Goal: Contribute content: Add original content to the website for others to see

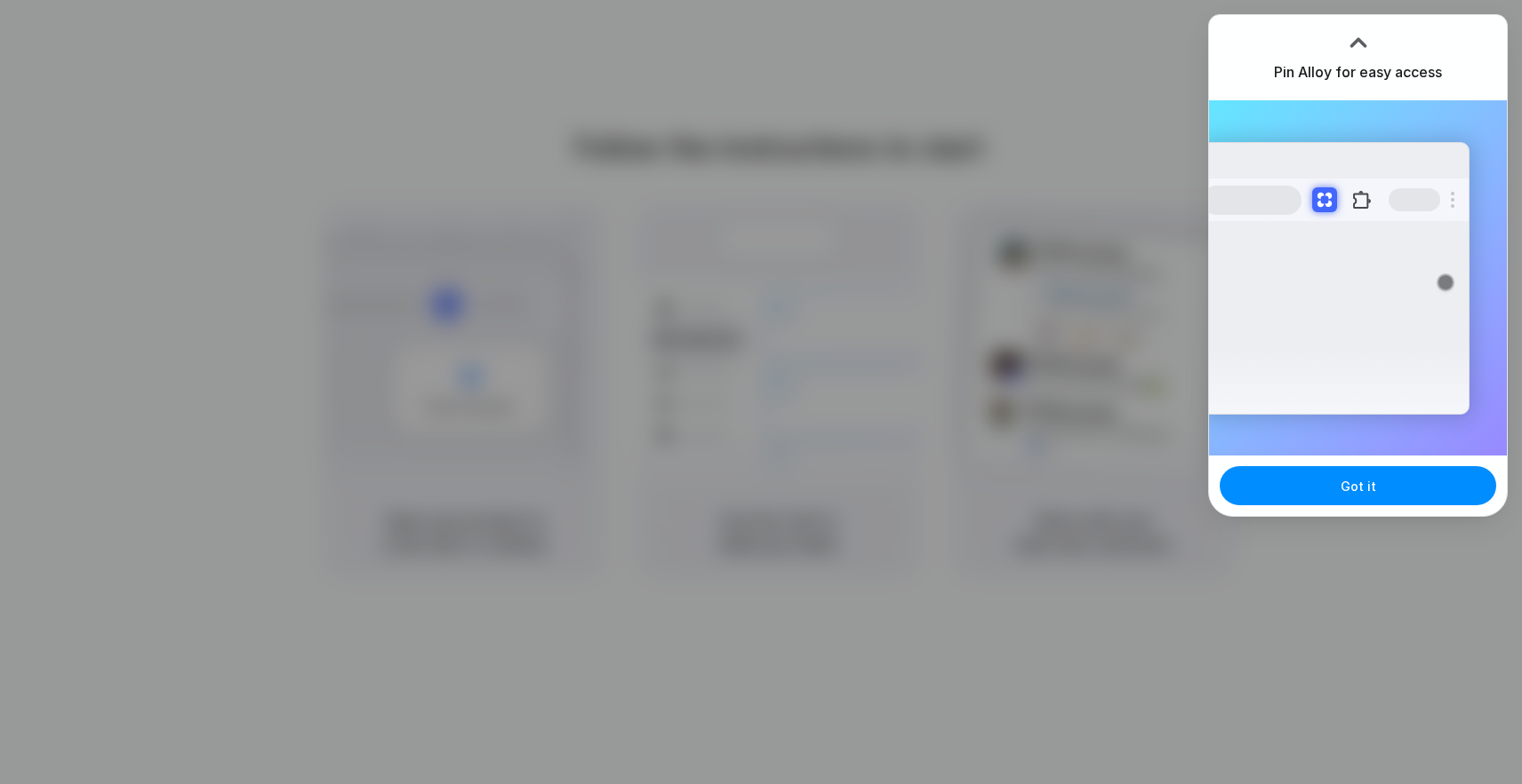
click at [1358, 40] on div at bounding box center [1357, 42] width 26 height 26
click at [1343, 449] on div "Extensions Alloy · AI Prototyping for..." at bounding box center [1357, 278] width 298 height 355
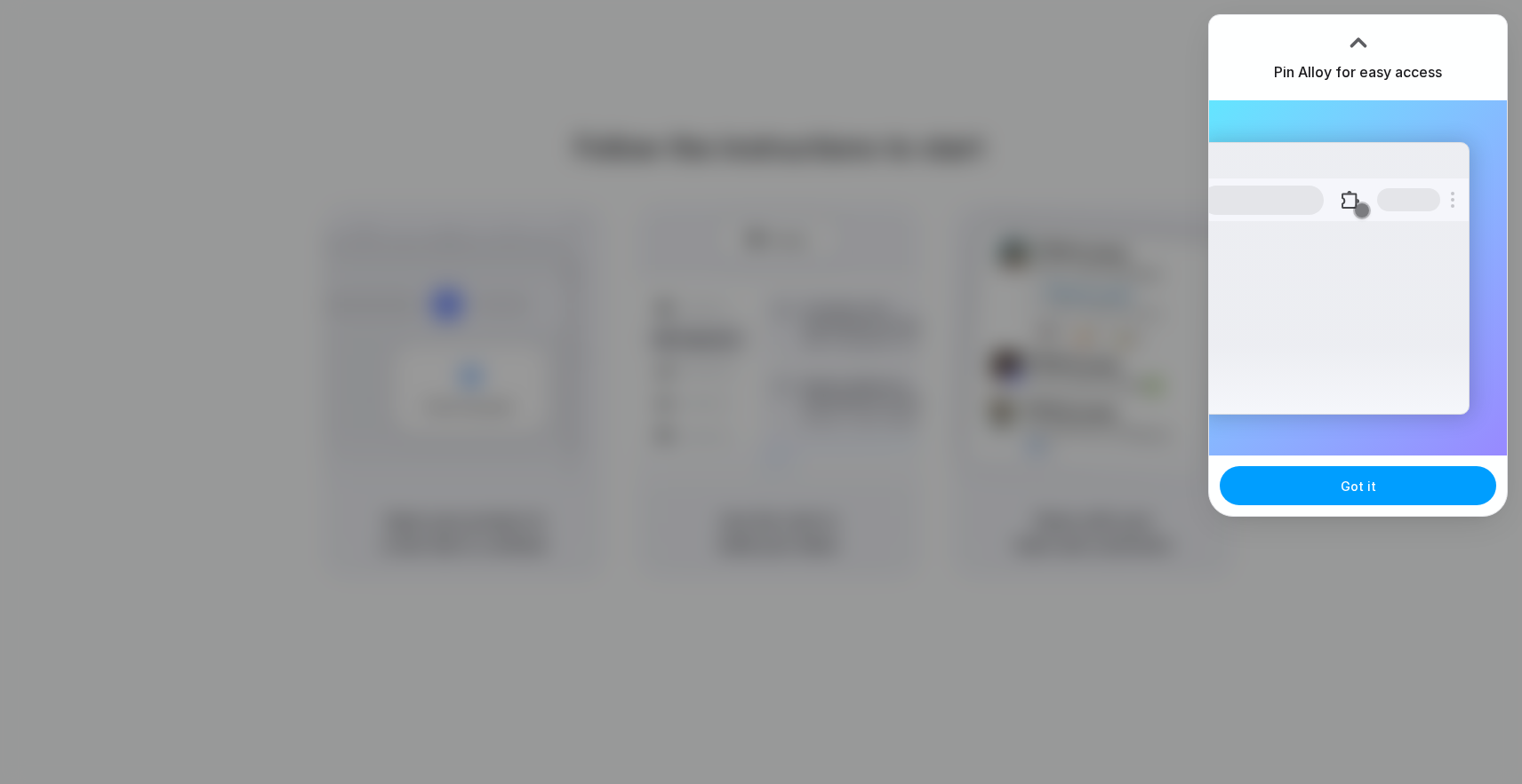
click at [1328, 481] on button "Got it" at bounding box center [1357, 486] width 276 height 39
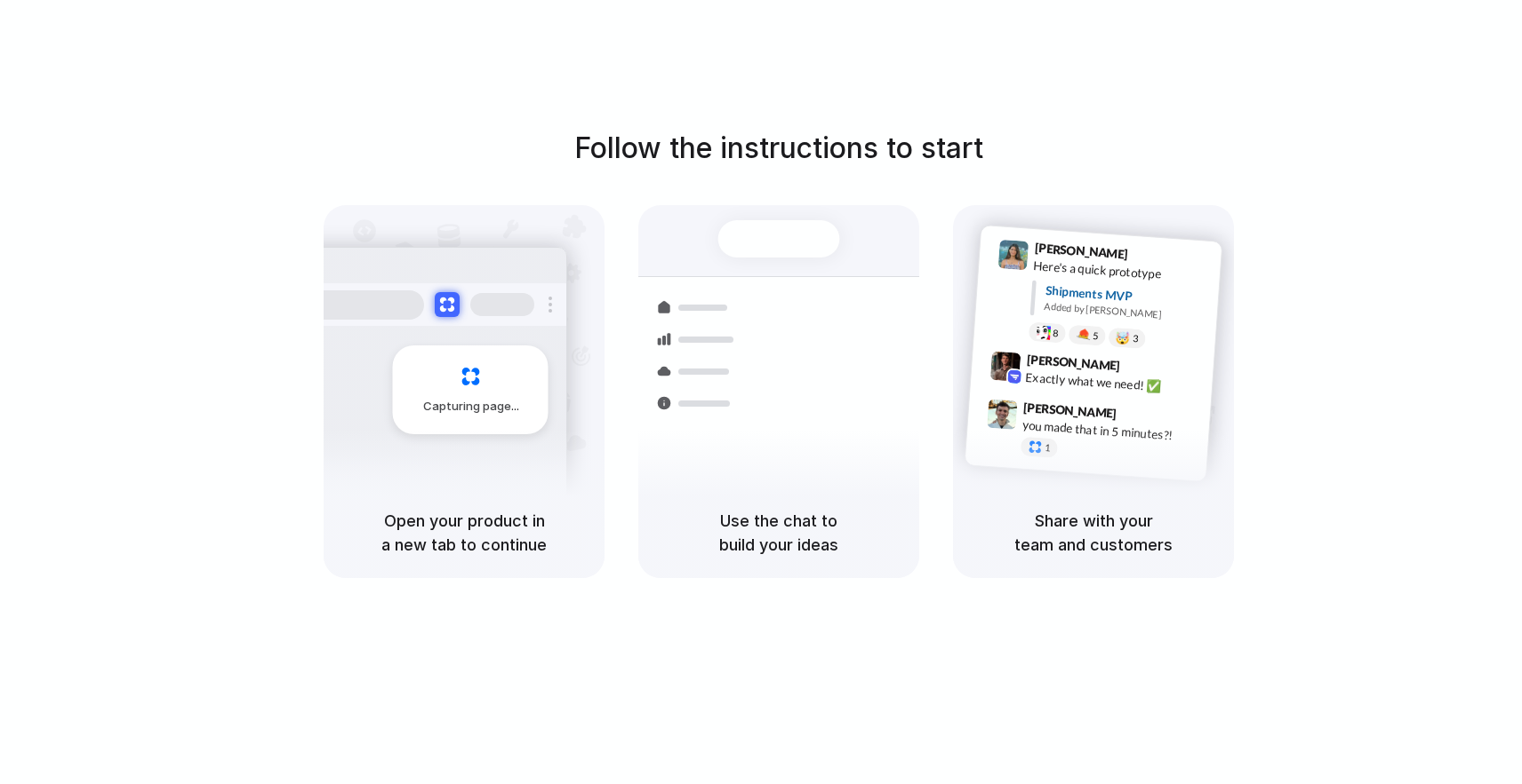
click at [1408, 167] on div "Follow the instructions to start Capturing page Open your product in a new tab …" at bounding box center [779, 352] width 1522 height 451
click at [1053, 3] on div "Follow the instructions to start Capturing page Open your product in a new tab …" at bounding box center [779, 410] width 1557 height 820
click at [761, 392] on div at bounding box center [761, 392] width 0 height 0
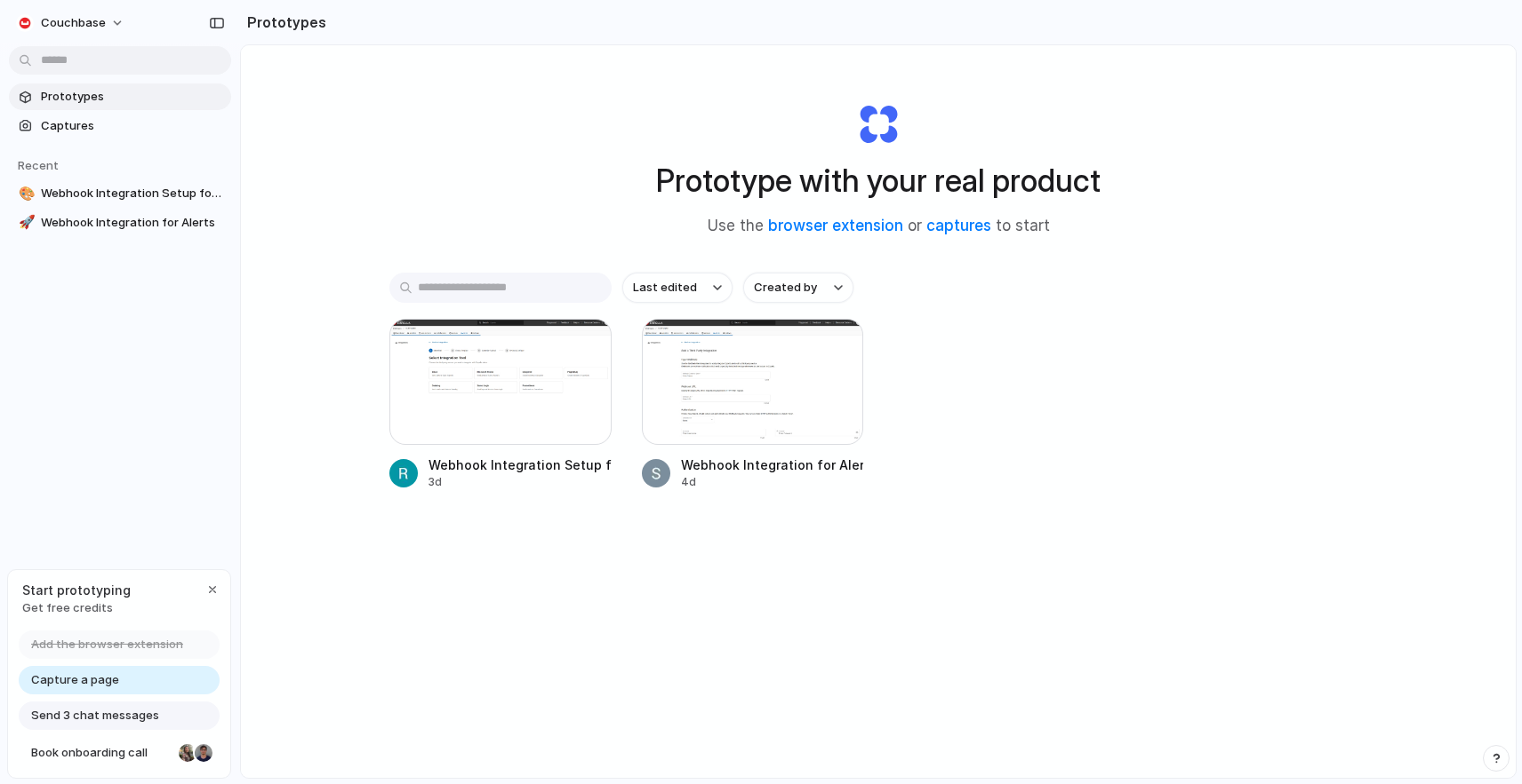
click at [102, 101] on span "Prototypes" at bounding box center [132, 97] width 183 height 18
click at [80, 126] on span "Captures" at bounding box center [132, 126] width 183 height 18
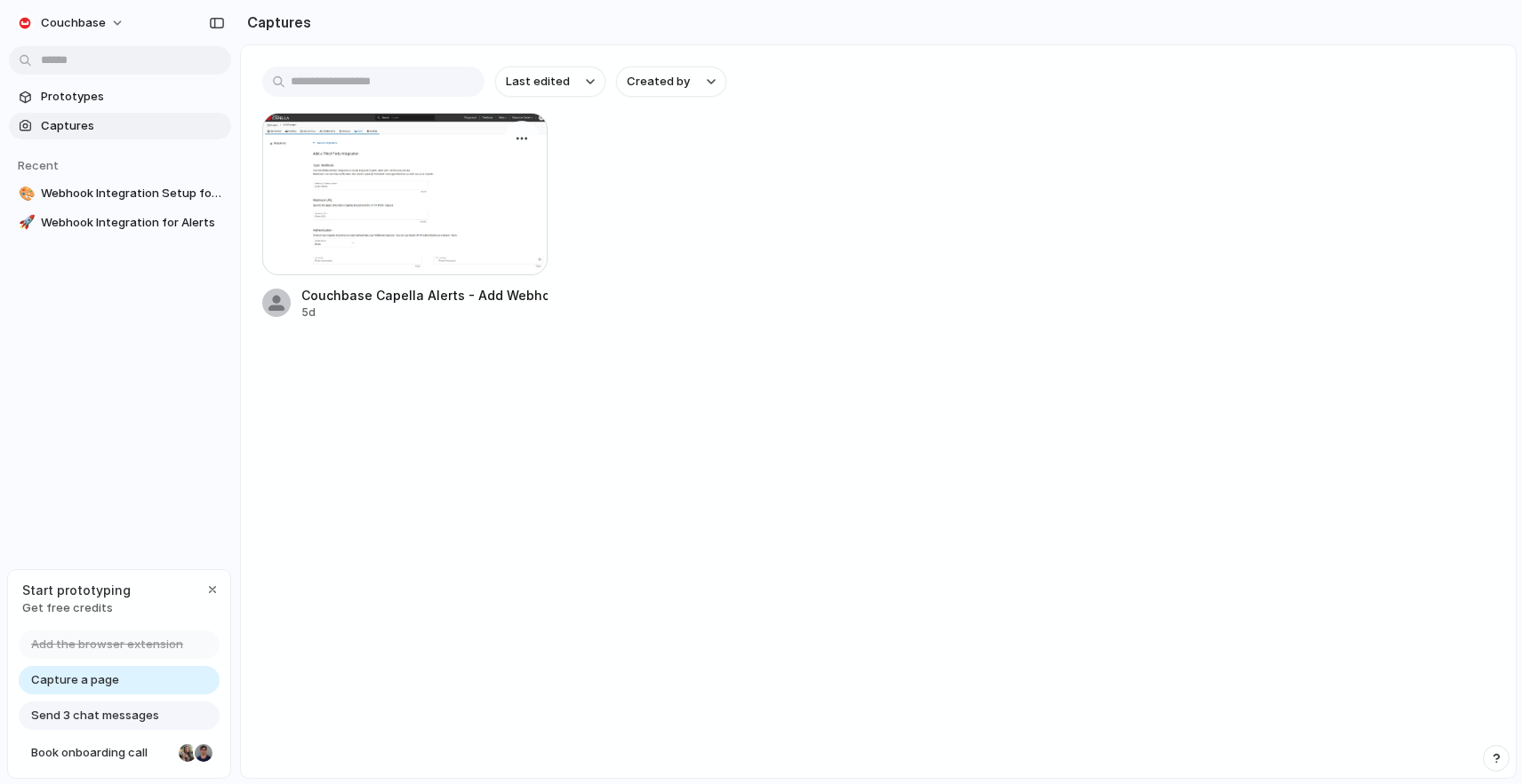
click at [396, 169] on div at bounding box center [404, 194] width 285 height 162
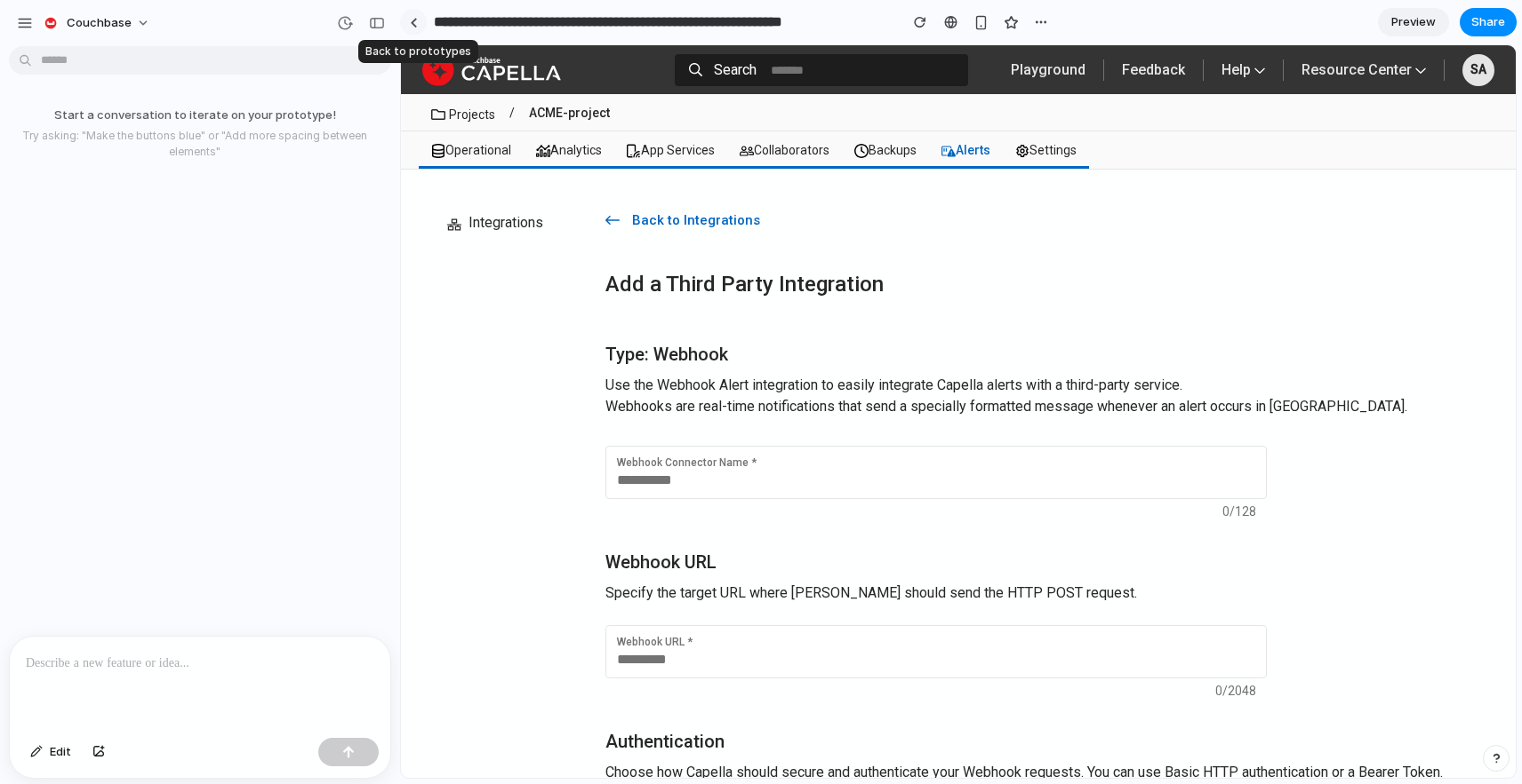
click at [413, 20] on div at bounding box center [413, 22] width 8 height 10
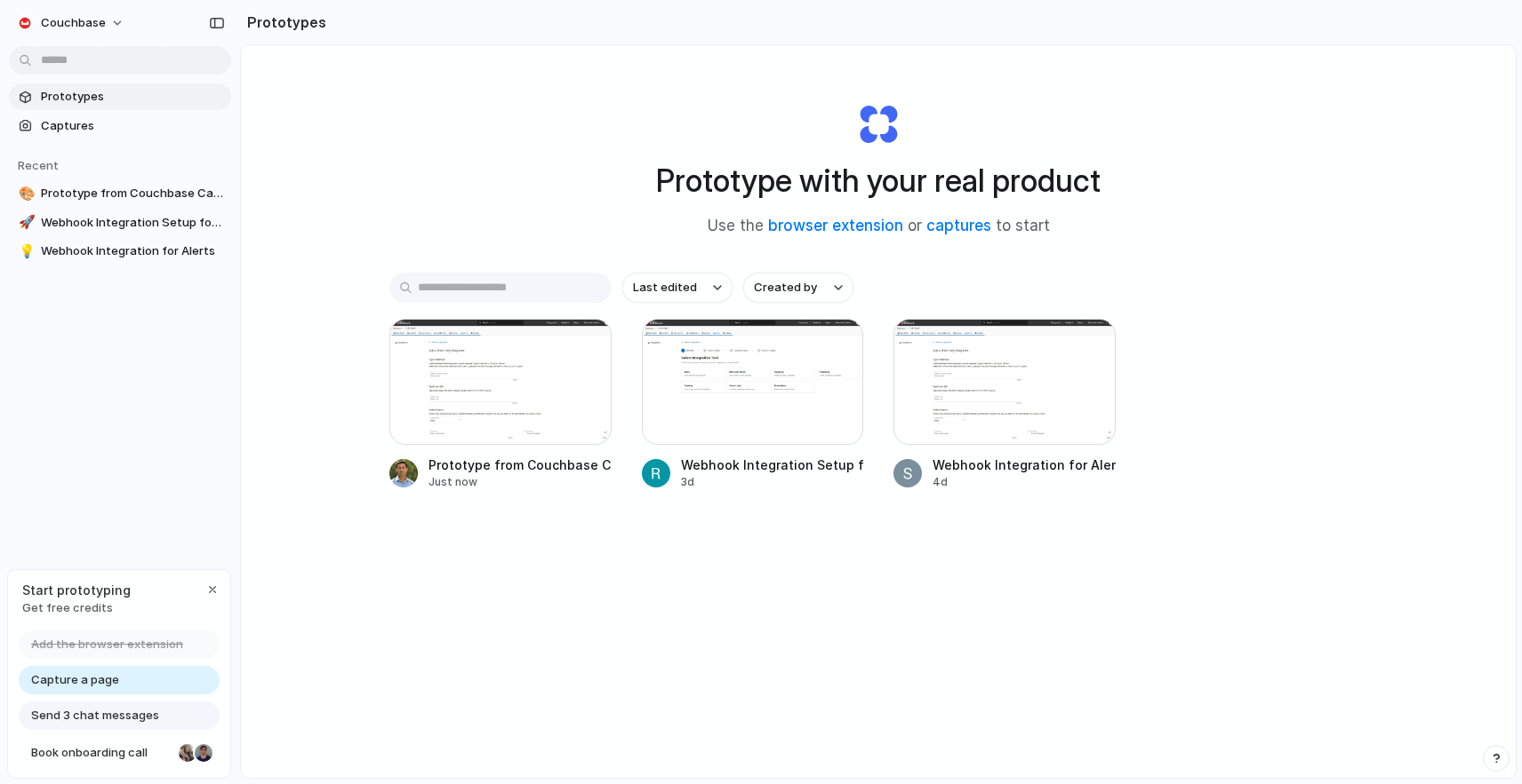
click at [114, 683] on span "Capture a page" at bounding box center [75, 681] width 88 height 18
click at [102, 681] on span "Capture a page" at bounding box center [75, 681] width 88 height 18
click at [121, 681] on div "Capture a page" at bounding box center [119, 680] width 201 height 28
click at [113, 684] on span "Capture a page" at bounding box center [75, 681] width 88 height 18
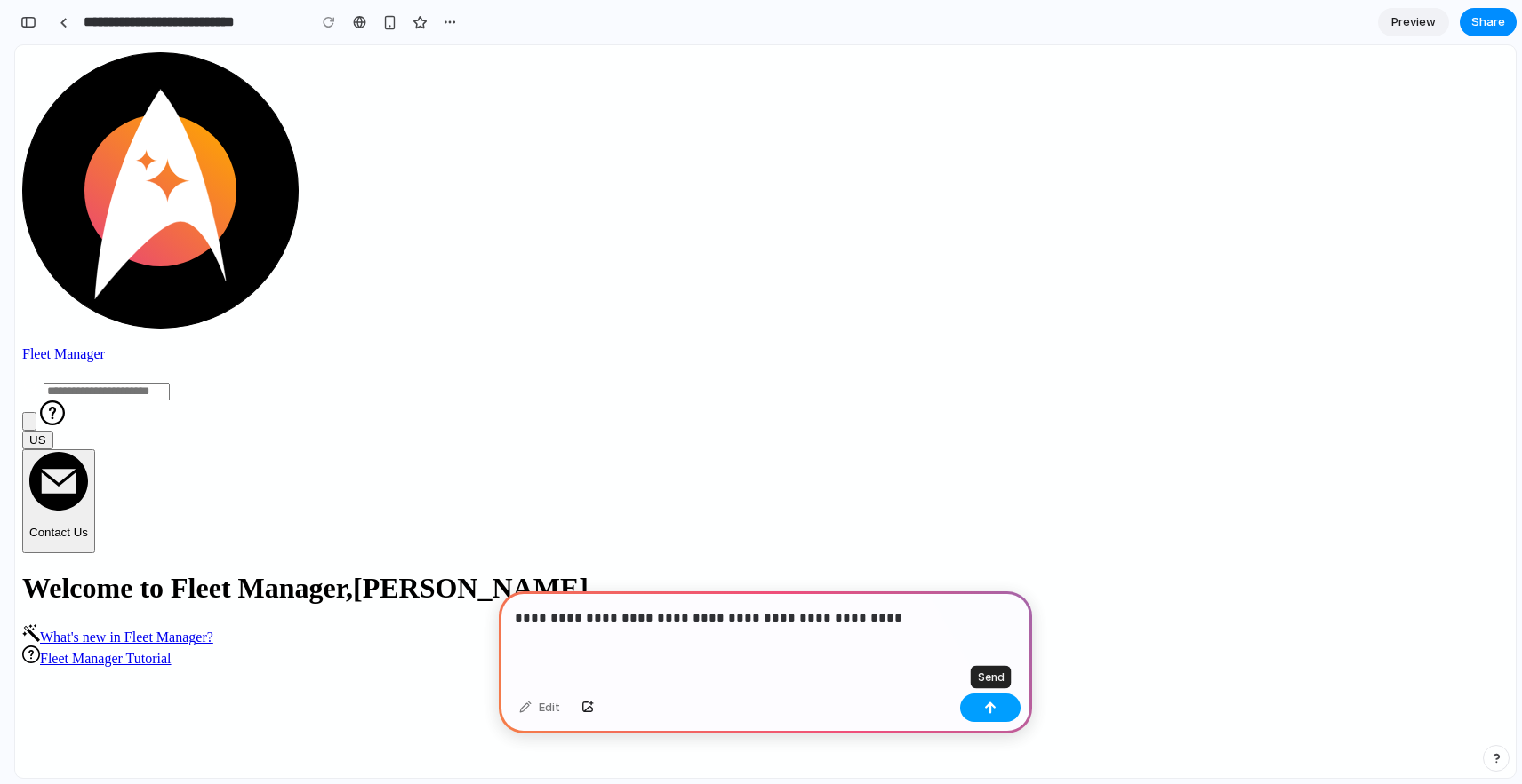
click at [983, 712] on button "button" at bounding box center [991, 708] width 61 height 28
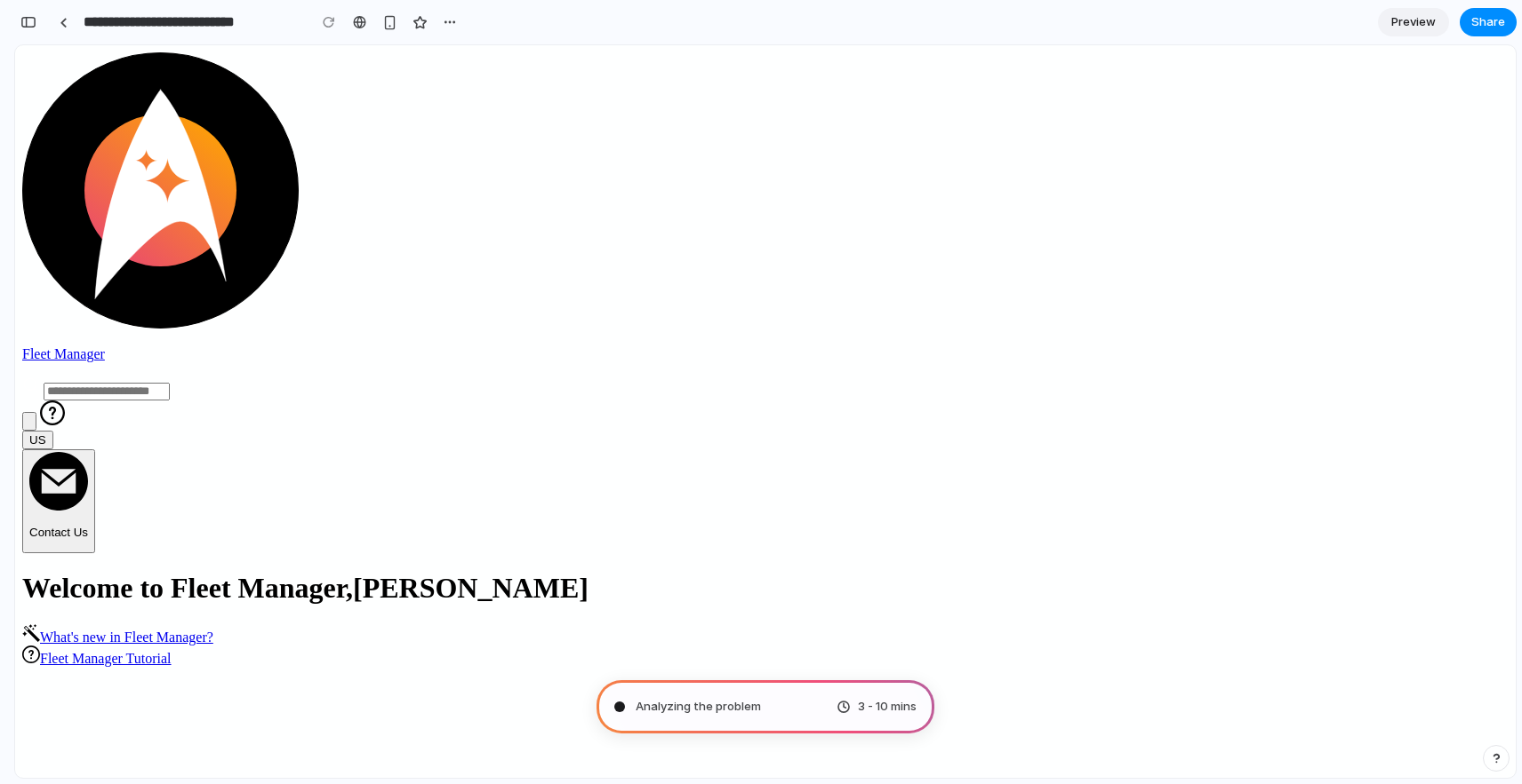
type input "**********"
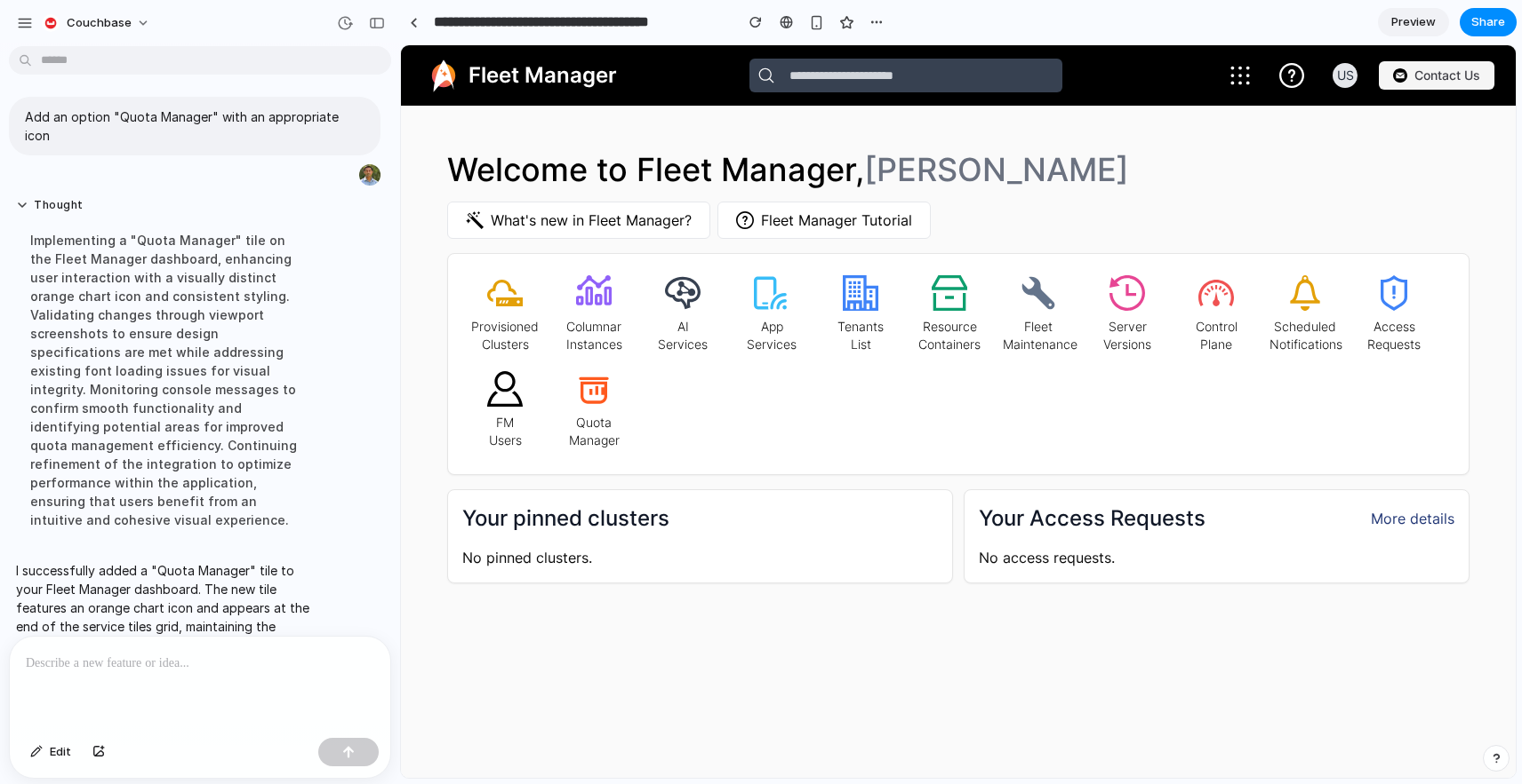
click at [232, 703] on div at bounding box center [199, 683] width 380 height 94
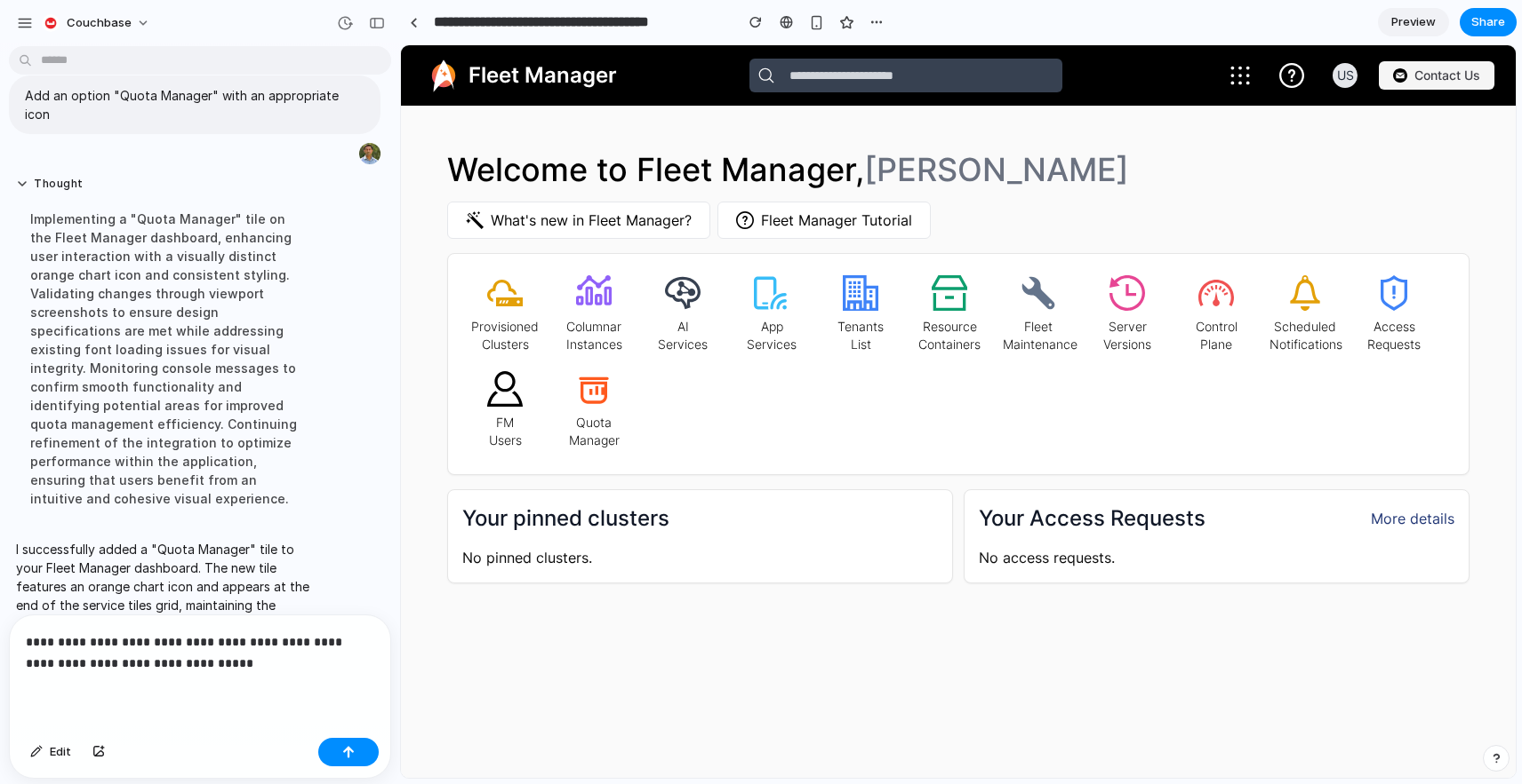
click at [271, 662] on p "**********" at bounding box center [199, 653] width 349 height 43
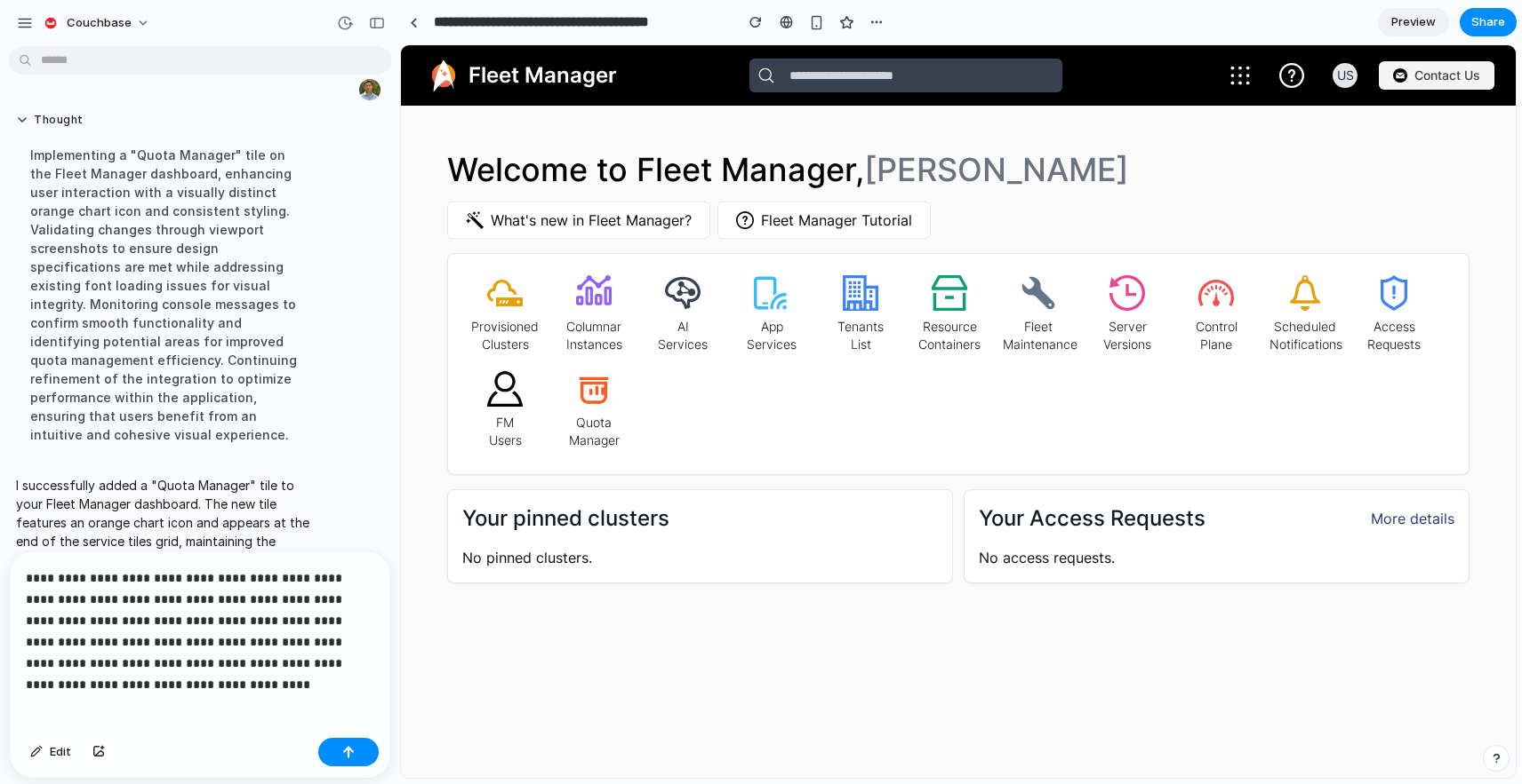
scroll to position [116, 0]
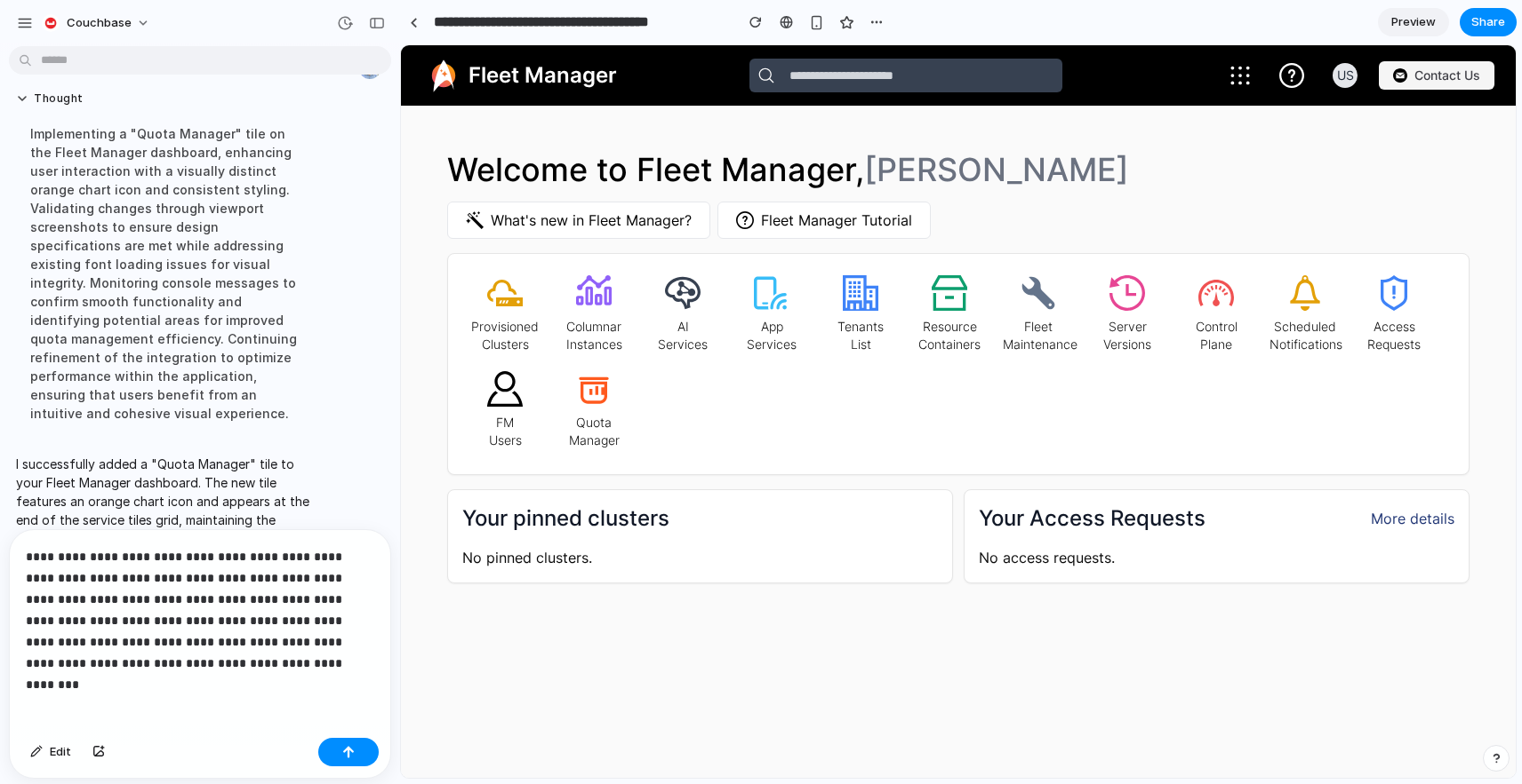
click at [115, 641] on p "**********" at bounding box center [199, 610] width 349 height 128
click at [251, 656] on p "**********" at bounding box center [199, 610] width 349 height 128
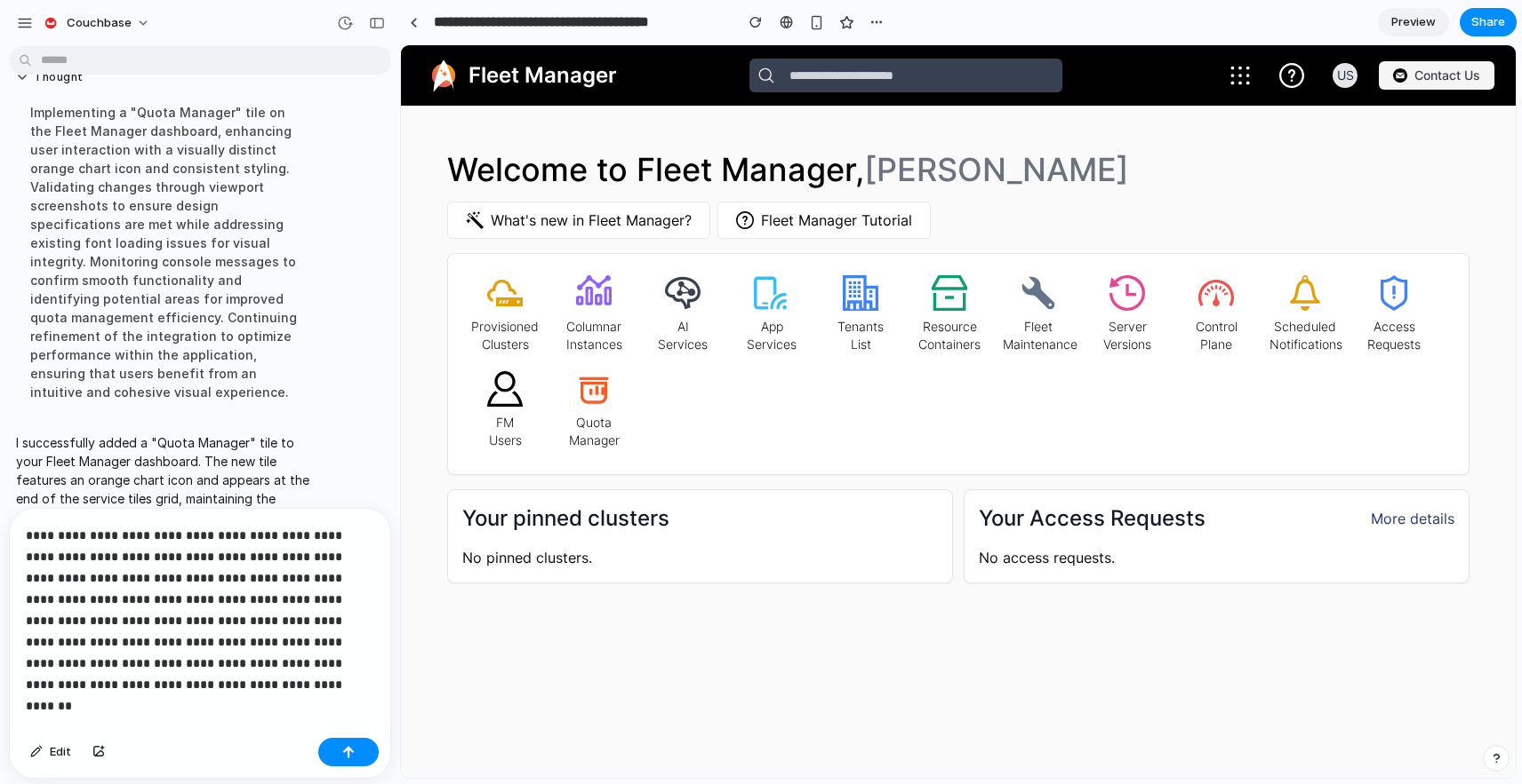
scroll to position [159, 0]
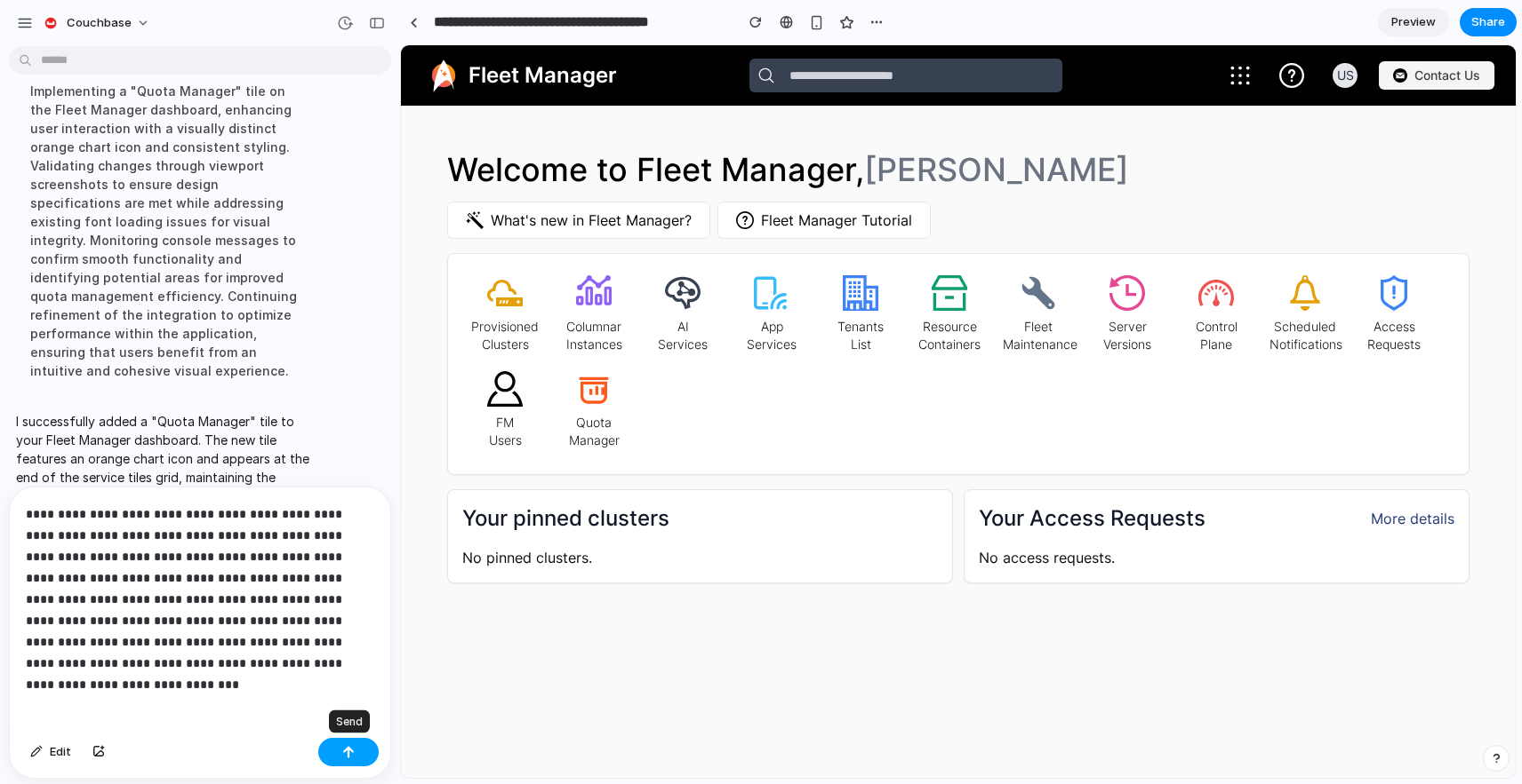
click at [354, 755] on div "button" at bounding box center [348, 752] width 13 height 13
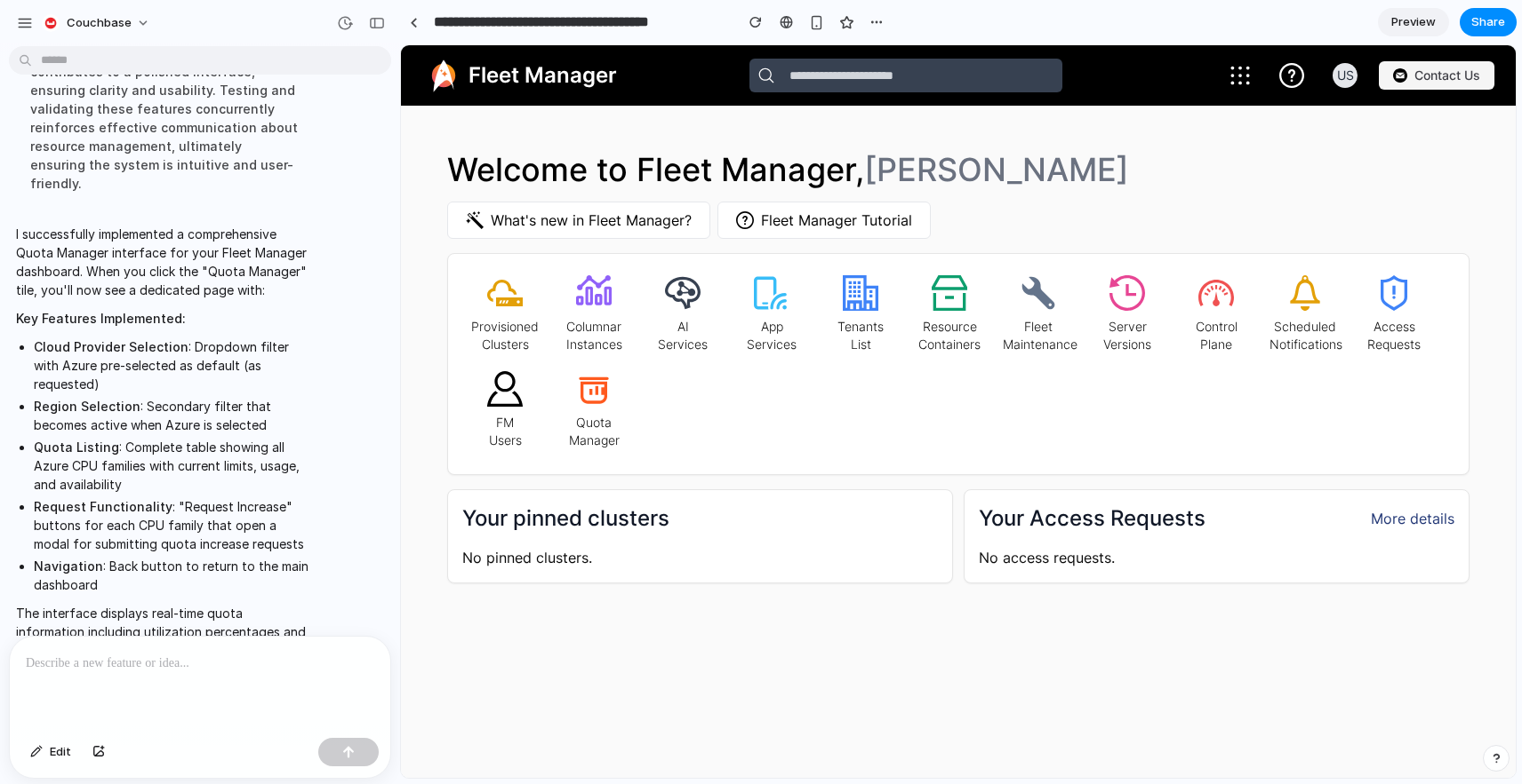
scroll to position [832, 0]
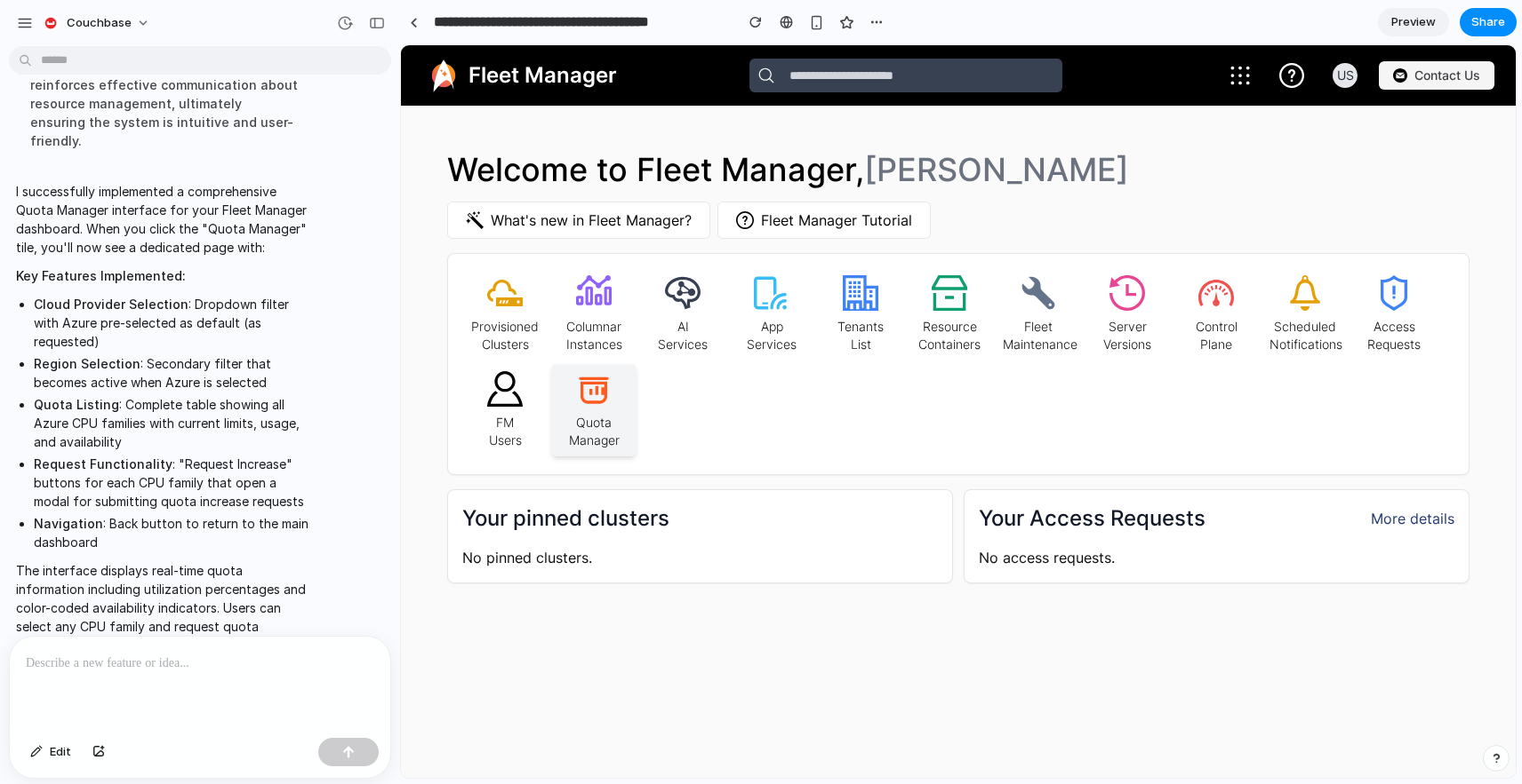
click at [587, 393] on icon at bounding box center [594, 389] width 35 height 35
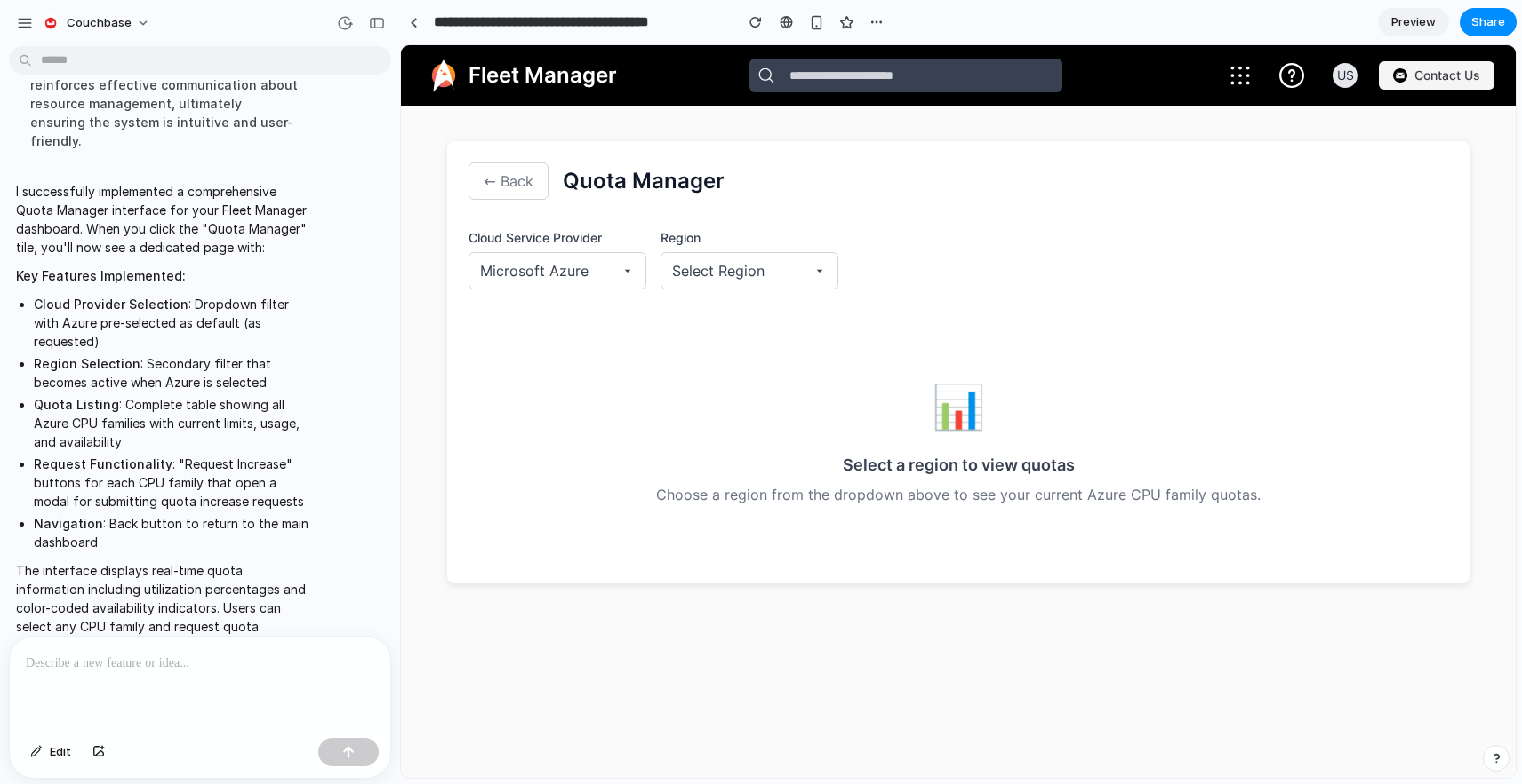
click at [624, 270] on icon "button" at bounding box center [627, 270] width 15 height 15
click at [821, 272] on icon "button" at bounding box center [820, 270] width 15 height 15
click at [748, 307] on div "East [GEOGRAPHIC_DATA] [GEOGRAPHIC_DATA] 2 [GEOGRAPHIC_DATA] [GEOGRAPHIC_DATA] …" at bounding box center [957, 411] width 1115 height 733
click at [763, 256] on button "Select Region" at bounding box center [749, 270] width 178 height 37
click at [766, 268] on button "Select Region" at bounding box center [749, 270] width 178 height 37
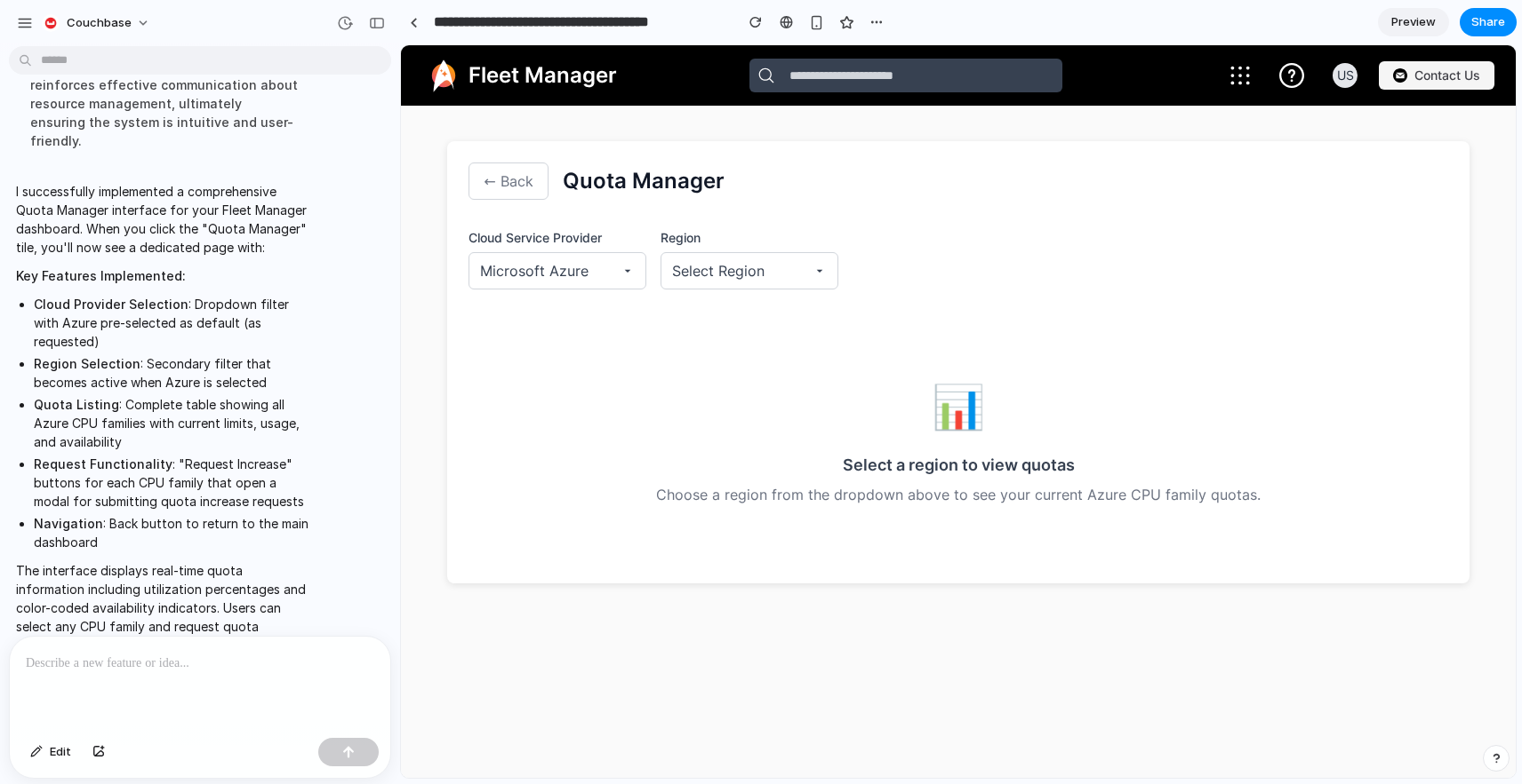
click at [79, 672] on p at bounding box center [199, 664] width 349 height 21
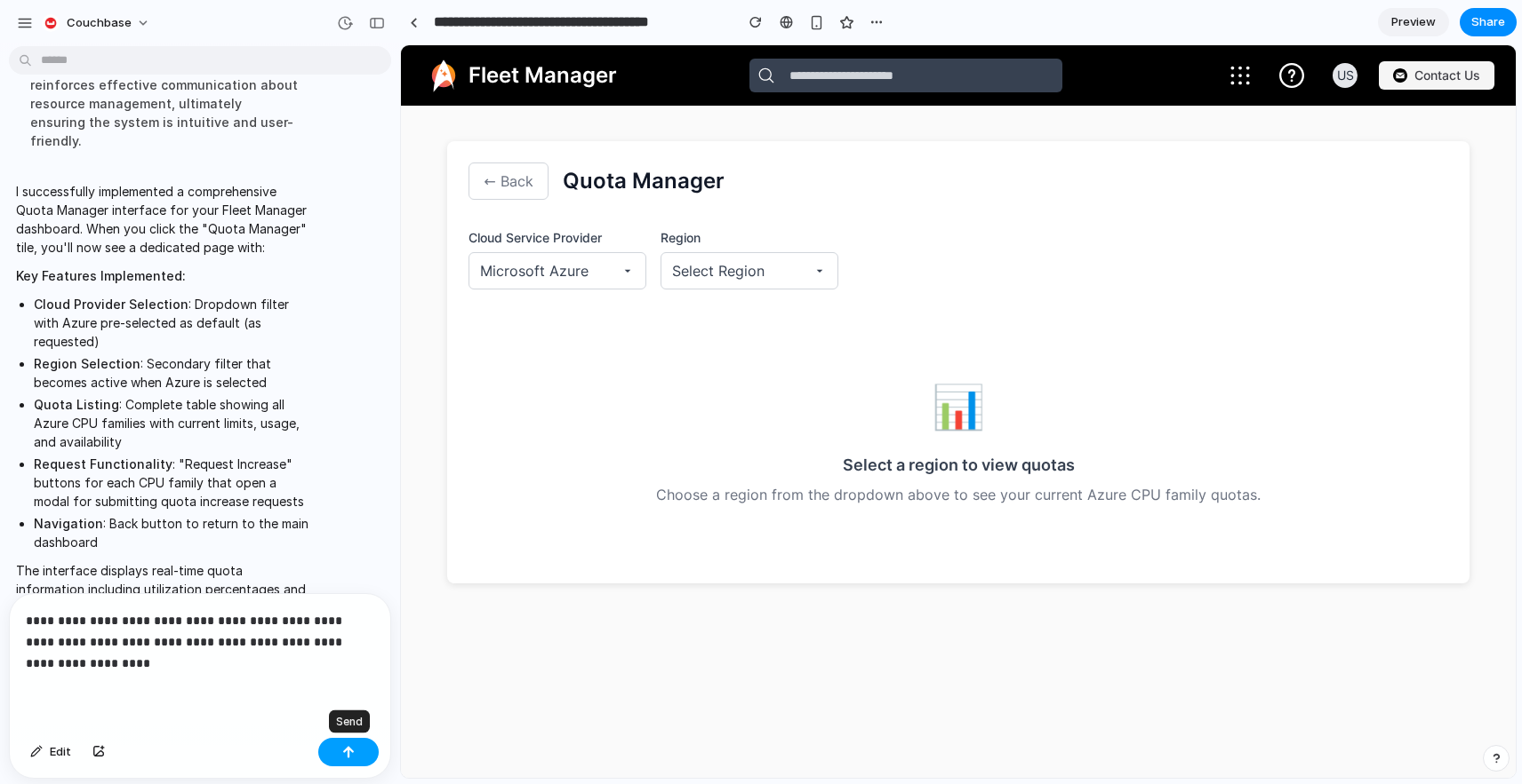
click at [360, 746] on button "button" at bounding box center [349, 752] width 61 height 28
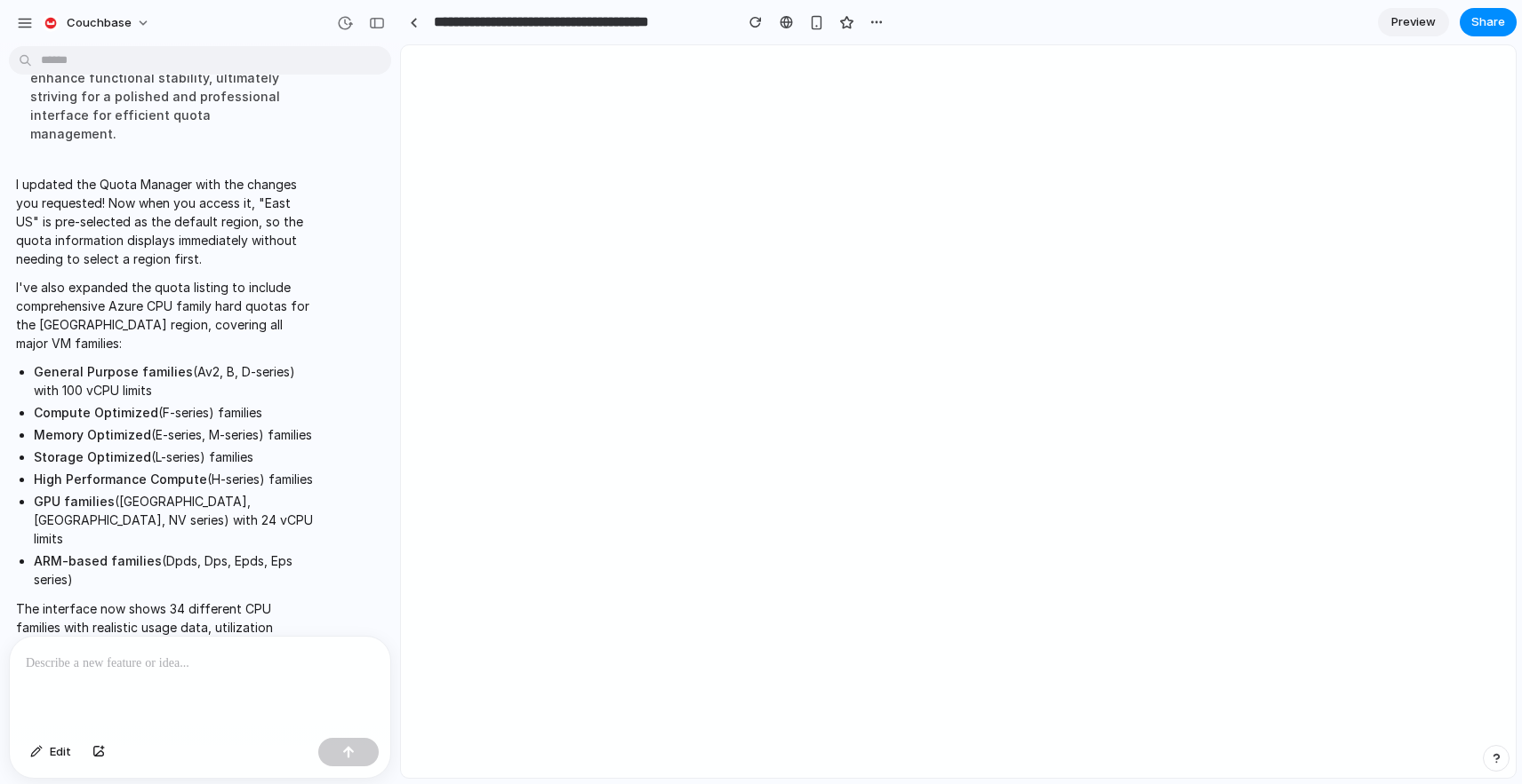
scroll to position [0, 0]
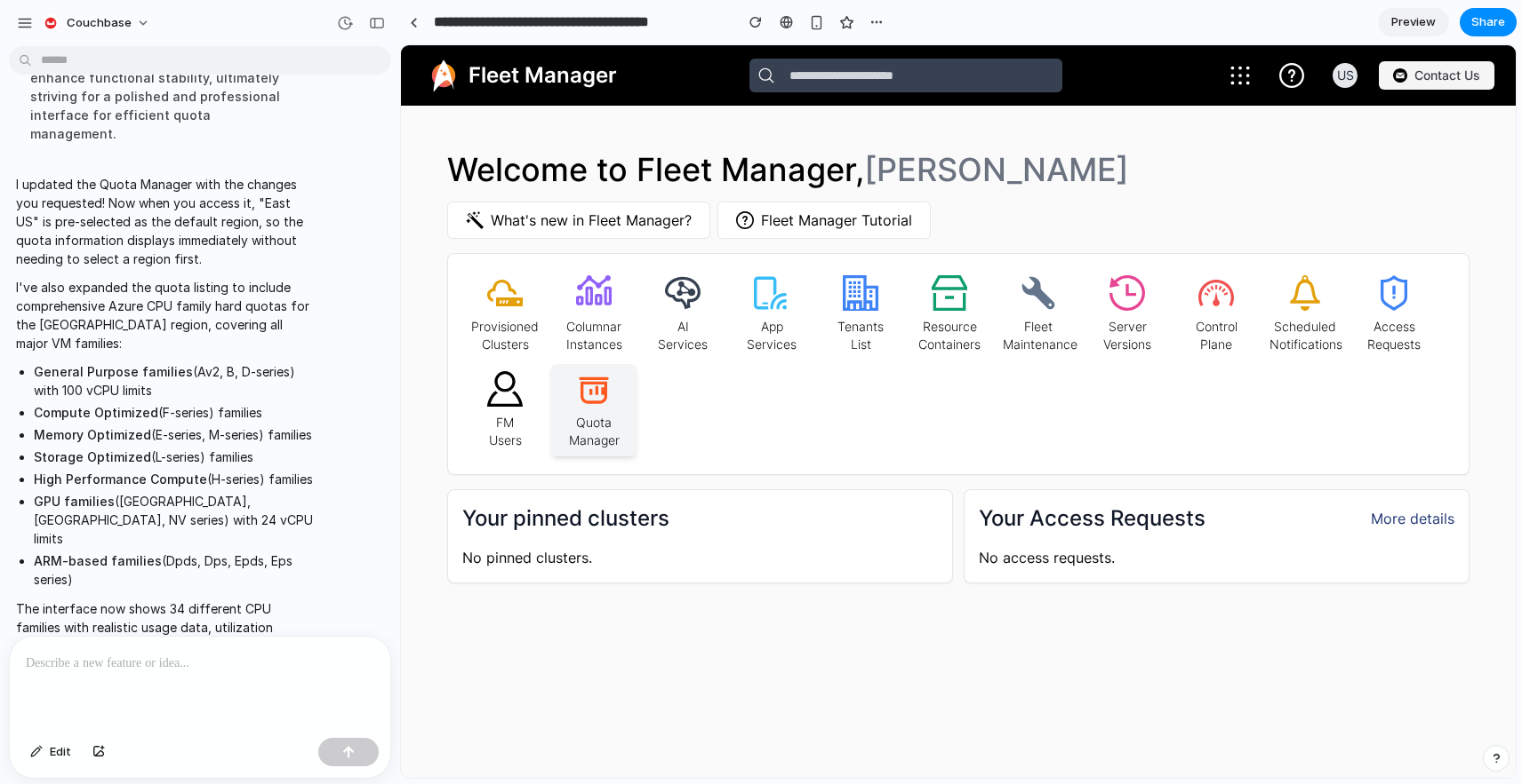
click at [598, 402] on icon at bounding box center [594, 391] width 29 height 26
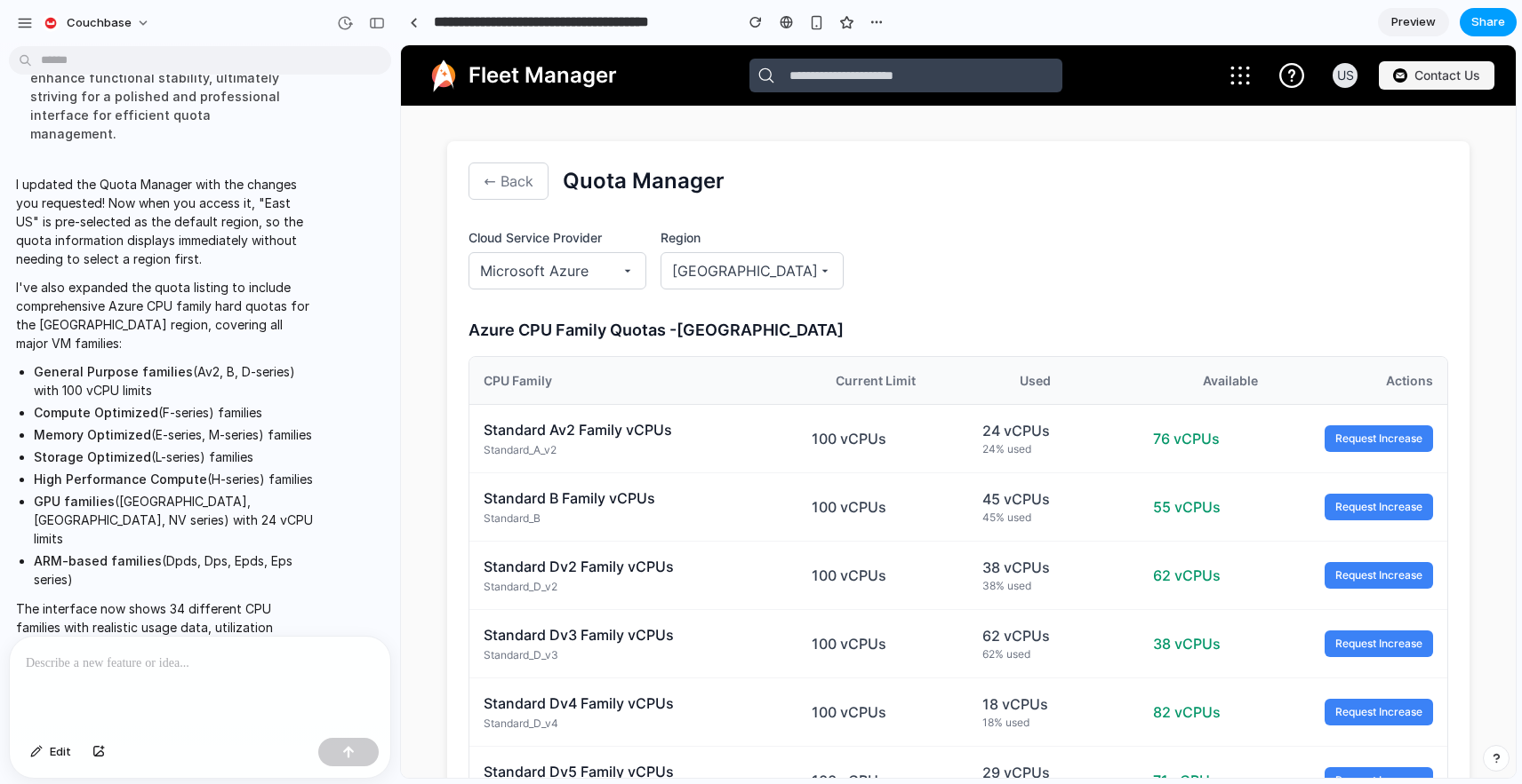
click at [1476, 25] on span "Share" at bounding box center [1488, 22] width 34 height 18
click at [417, 22] on div at bounding box center [413, 22] width 8 height 10
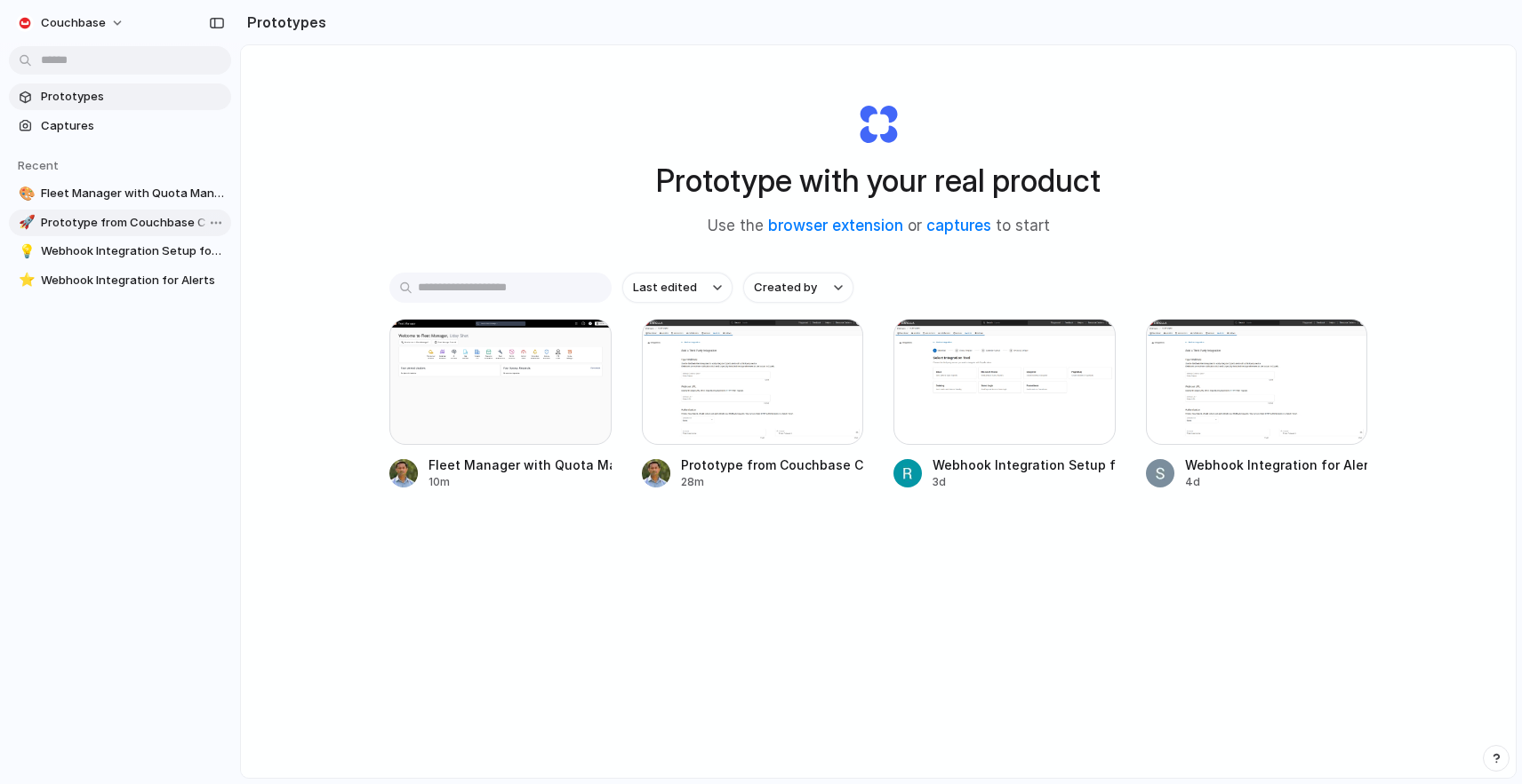
click at [178, 224] on span "Prototype from Couchbase Capella Alerts - Add Webhook Integration" at bounding box center [132, 223] width 183 height 18
click at [141, 191] on span "Fleet Manager with Quota Manager Feature" at bounding box center [132, 193] width 183 height 18
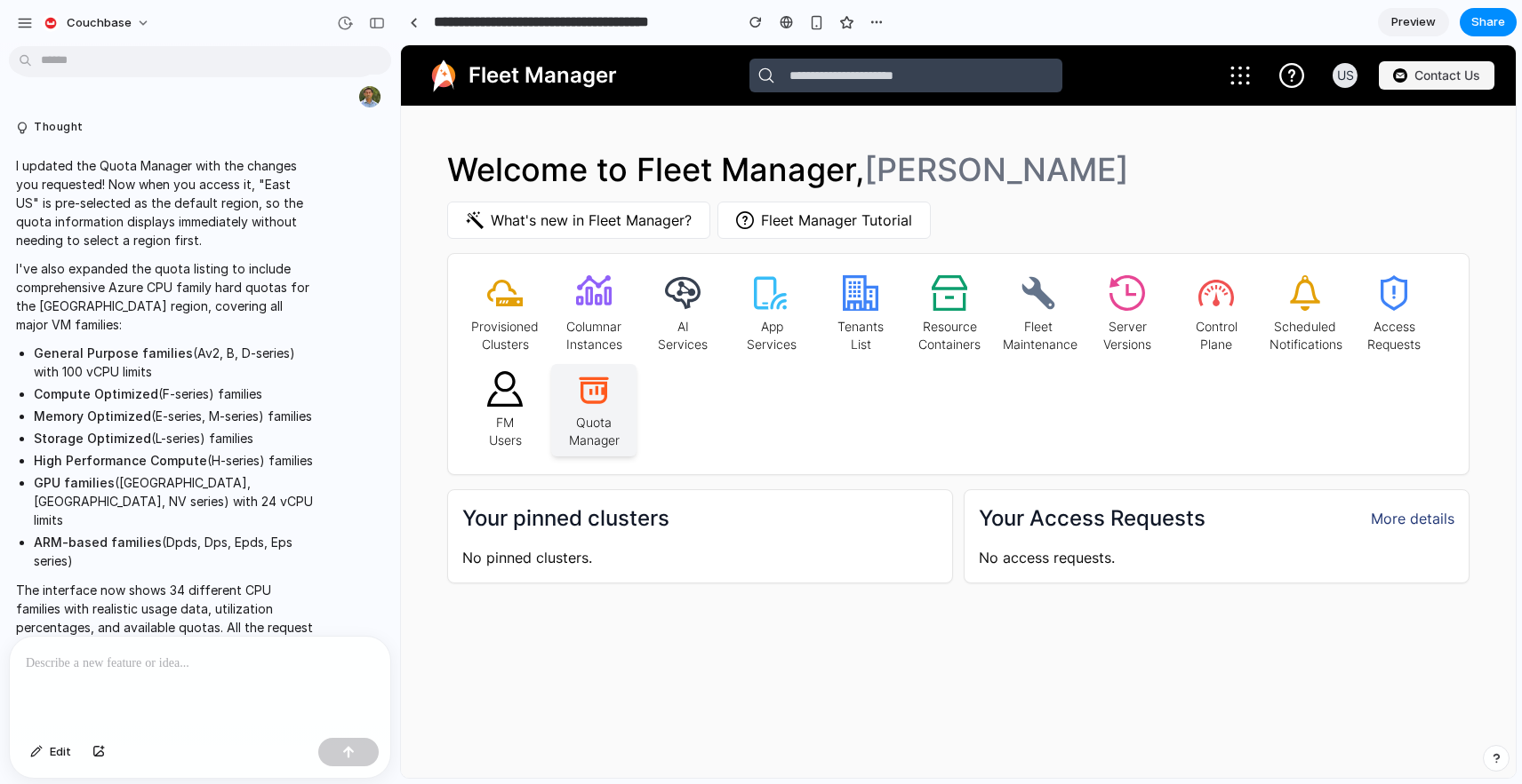
click at [578, 397] on icon at bounding box center [594, 389] width 35 height 35
